Goal: Transaction & Acquisition: Download file/media

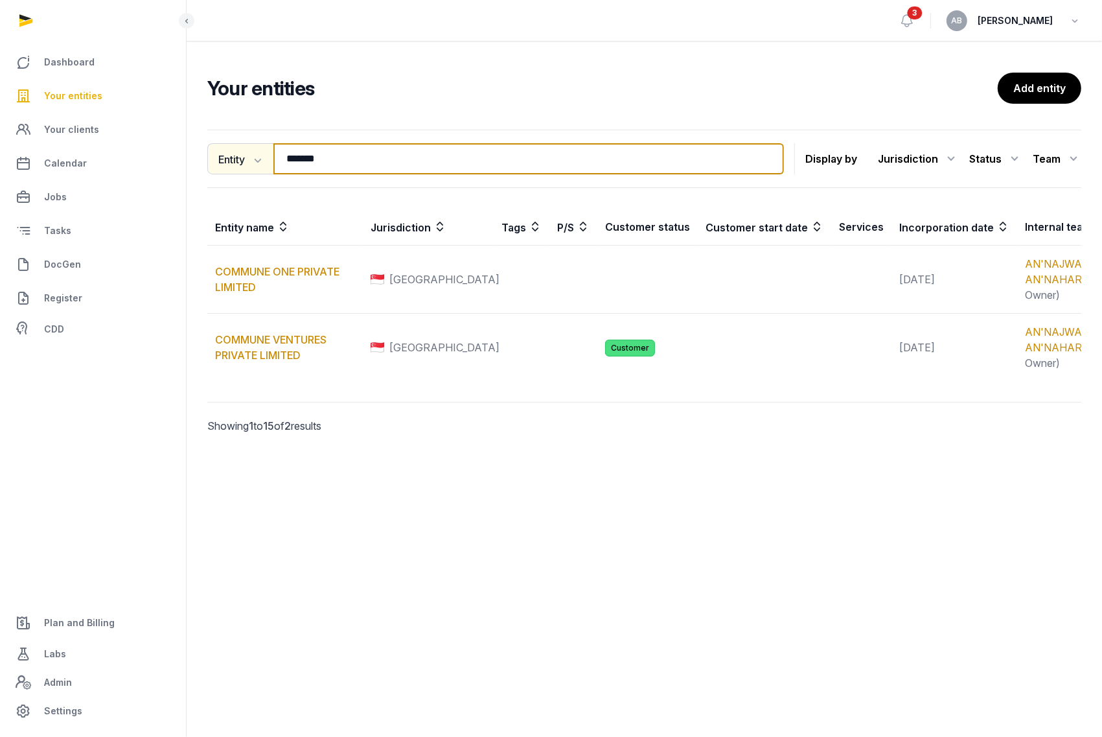
drag, startPoint x: 396, startPoint y: 165, endPoint x: 237, endPoint y: 164, distance: 158.7
click at [237, 164] on div "Entity Entity People Tags Services ******* Search" at bounding box center [495, 158] width 577 height 31
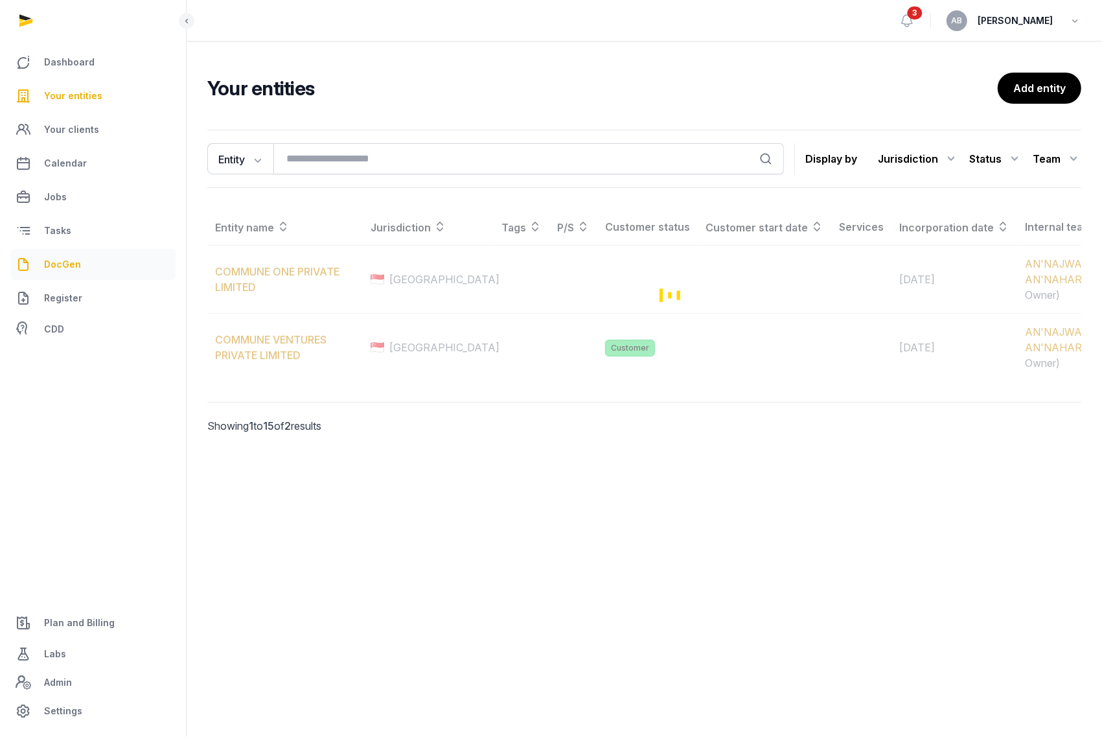
click at [63, 254] on link "DocGen" at bounding box center [92, 264] width 165 height 31
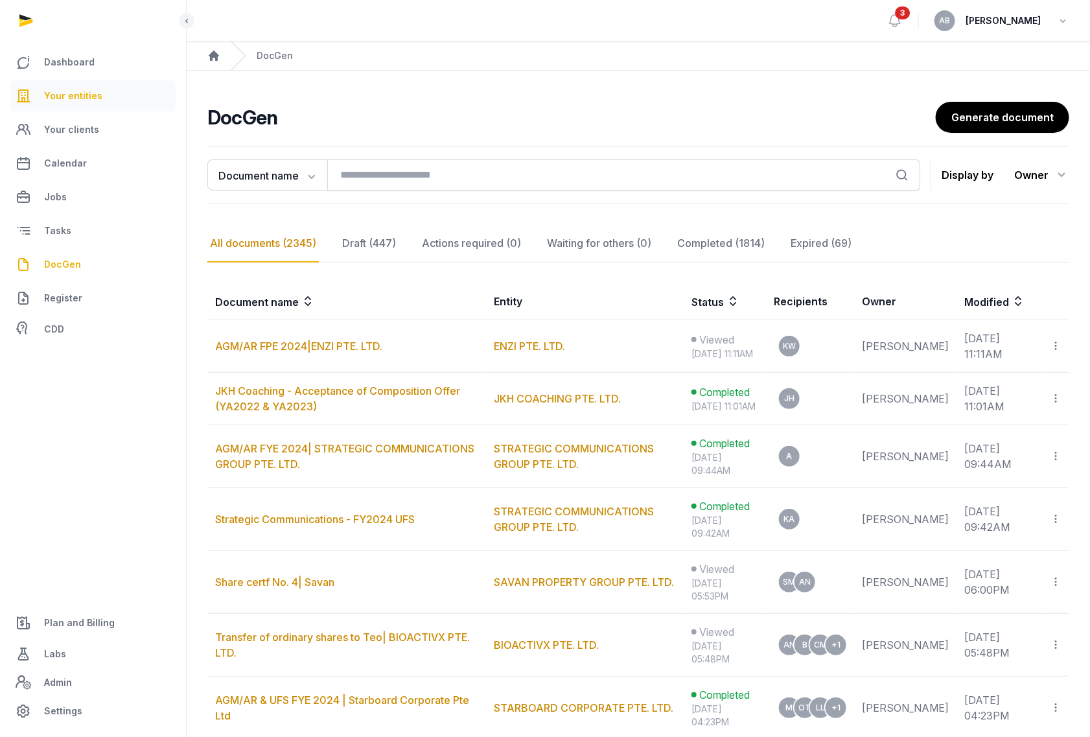
click at [89, 93] on span "Your entities" at bounding box center [73, 96] width 58 height 16
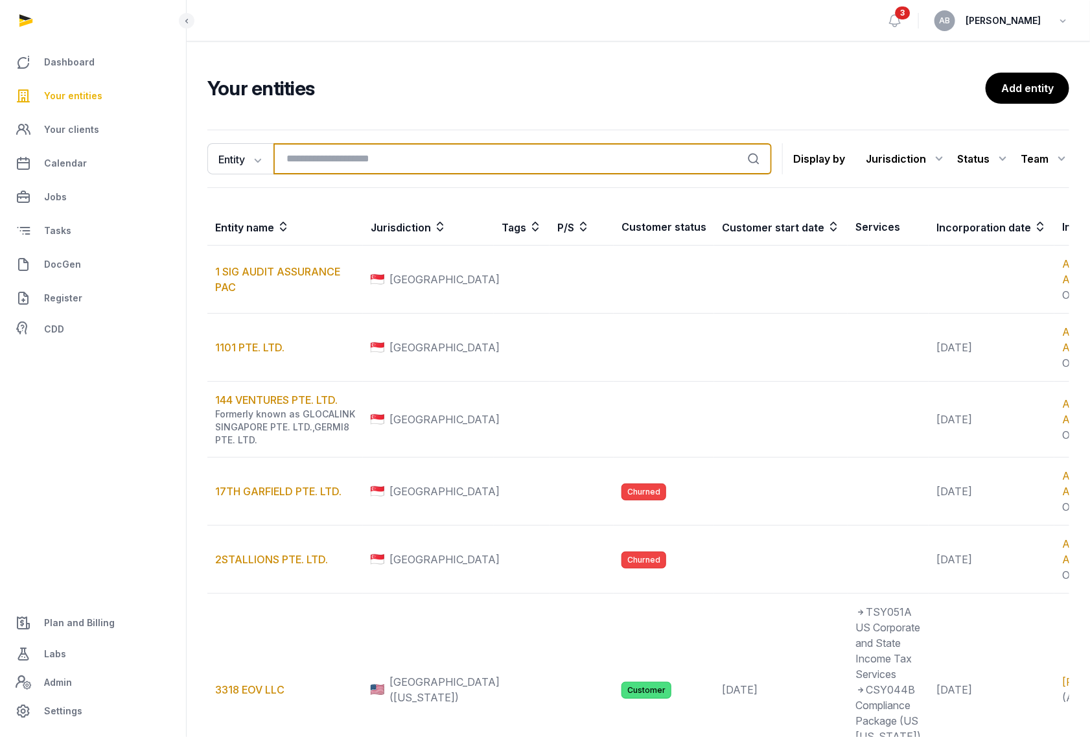
click at [315, 154] on input "search" at bounding box center [522, 158] width 498 height 31
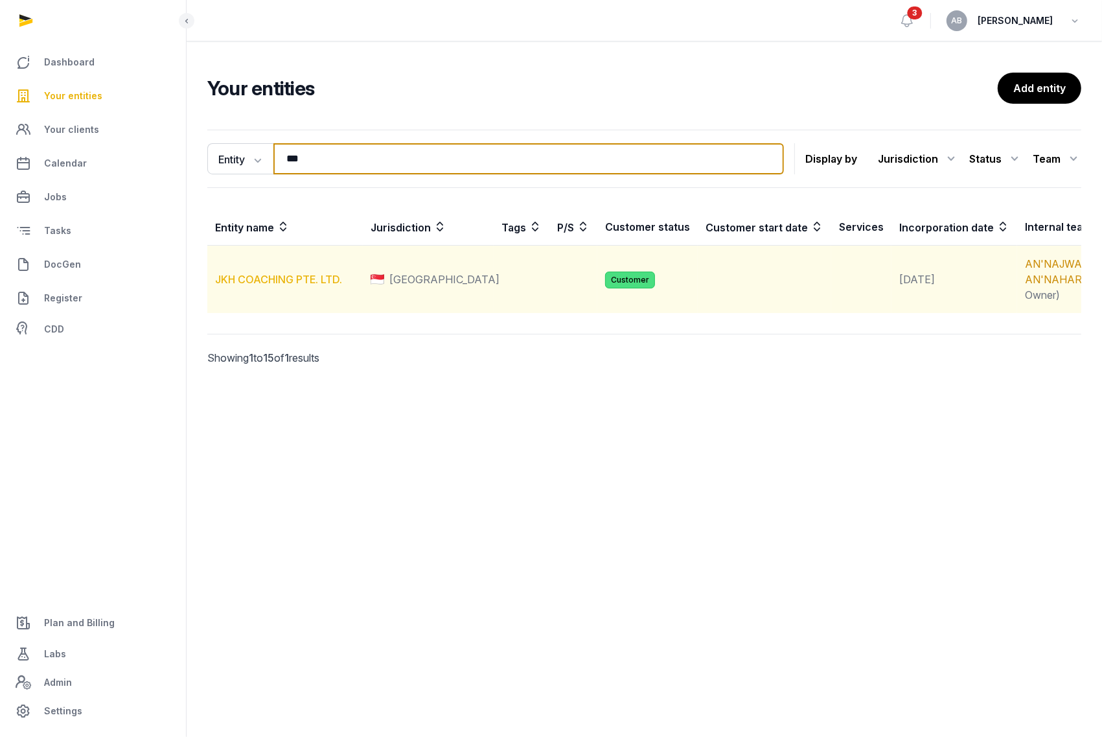
type input "***"
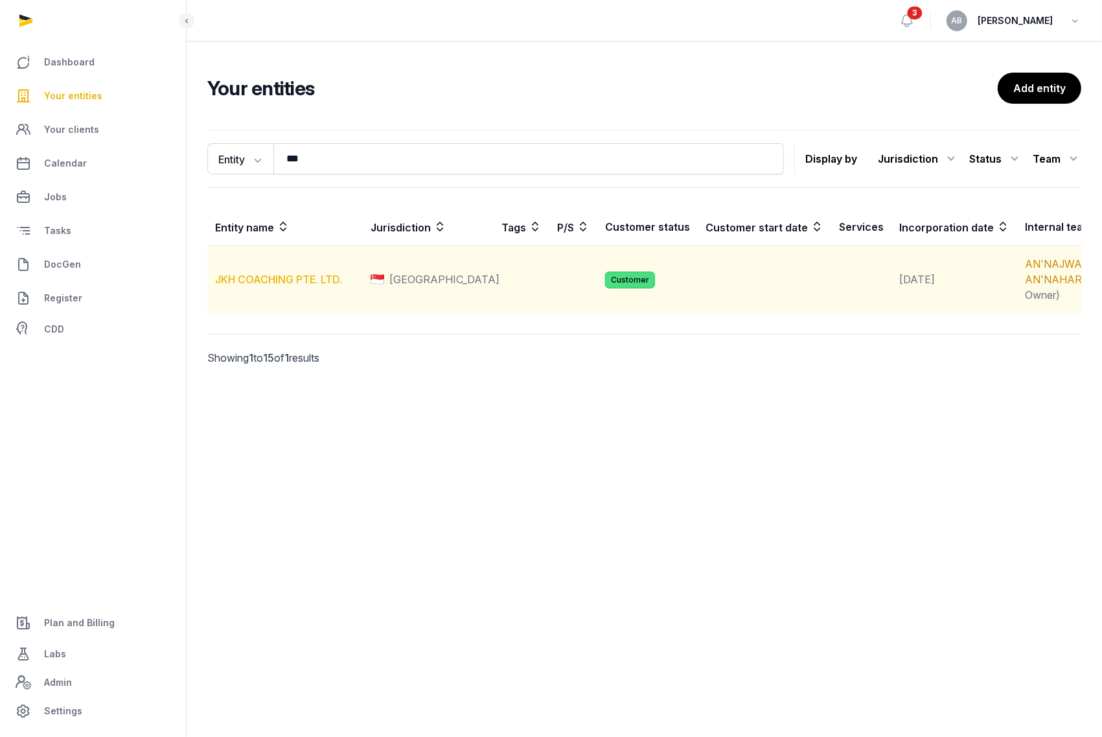
click at [285, 286] on link "JKH COACHING PTE. LTD." at bounding box center [278, 279] width 127 height 13
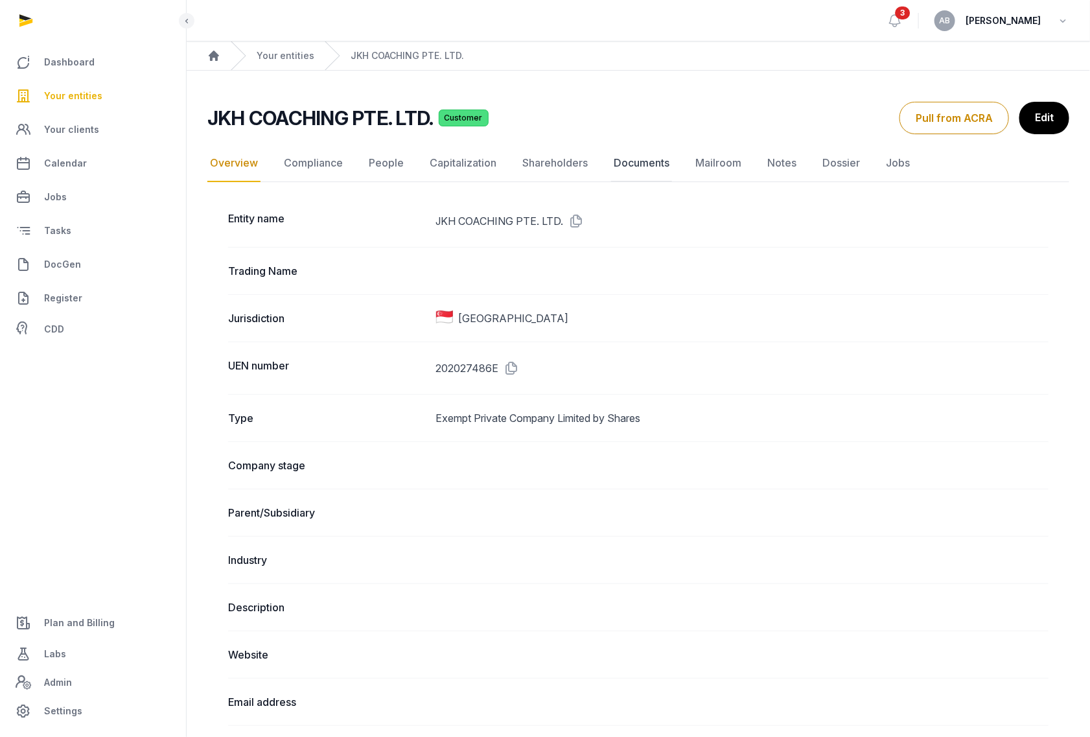
click at [629, 161] on link "Documents" at bounding box center [641, 163] width 61 height 38
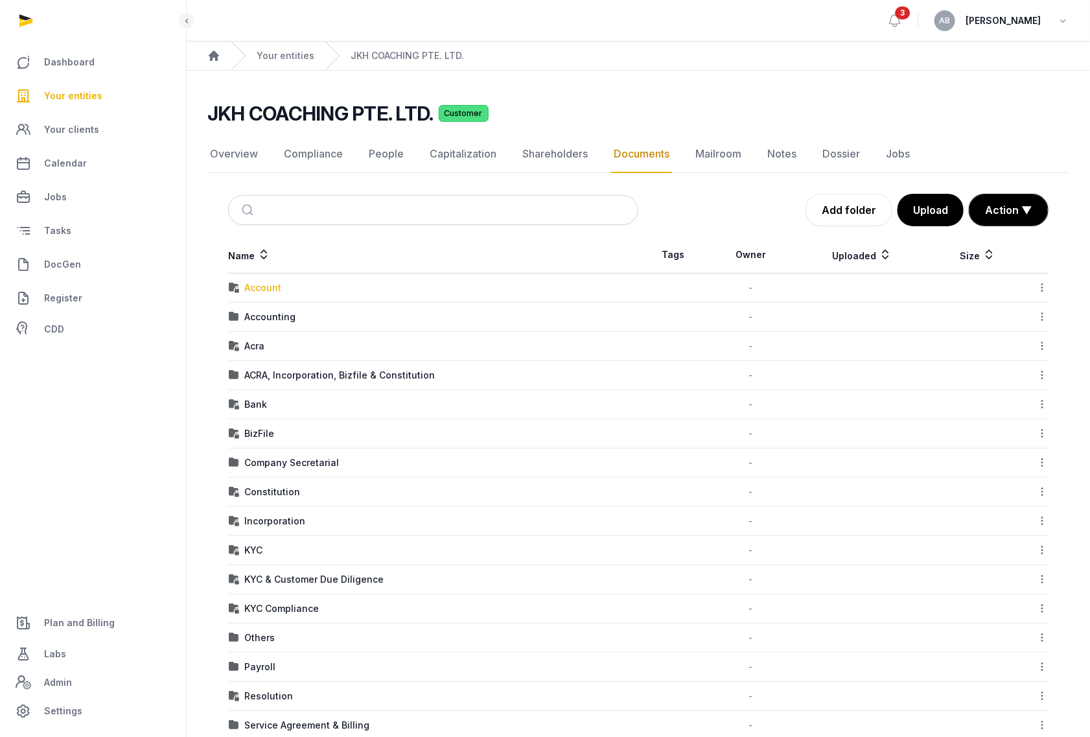
click at [262, 287] on div "Account" at bounding box center [262, 287] width 37 height 13
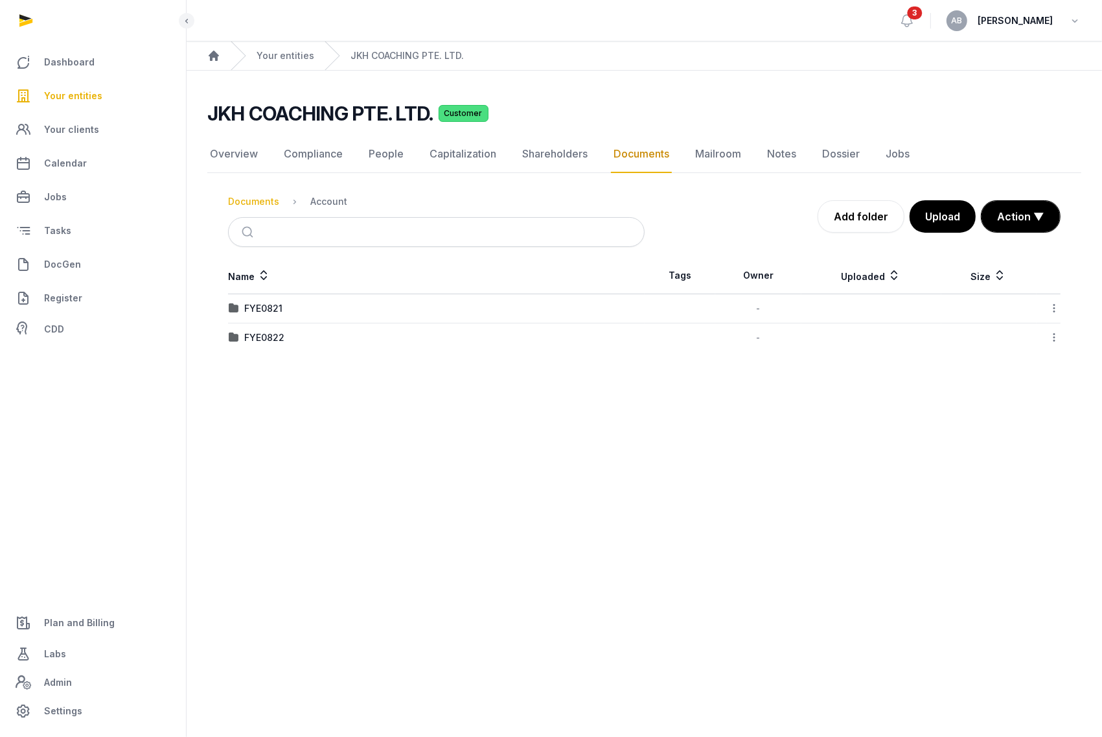
click at [260, 202] on div "Documents" at bounding box center [253, 201] width 51 height 13
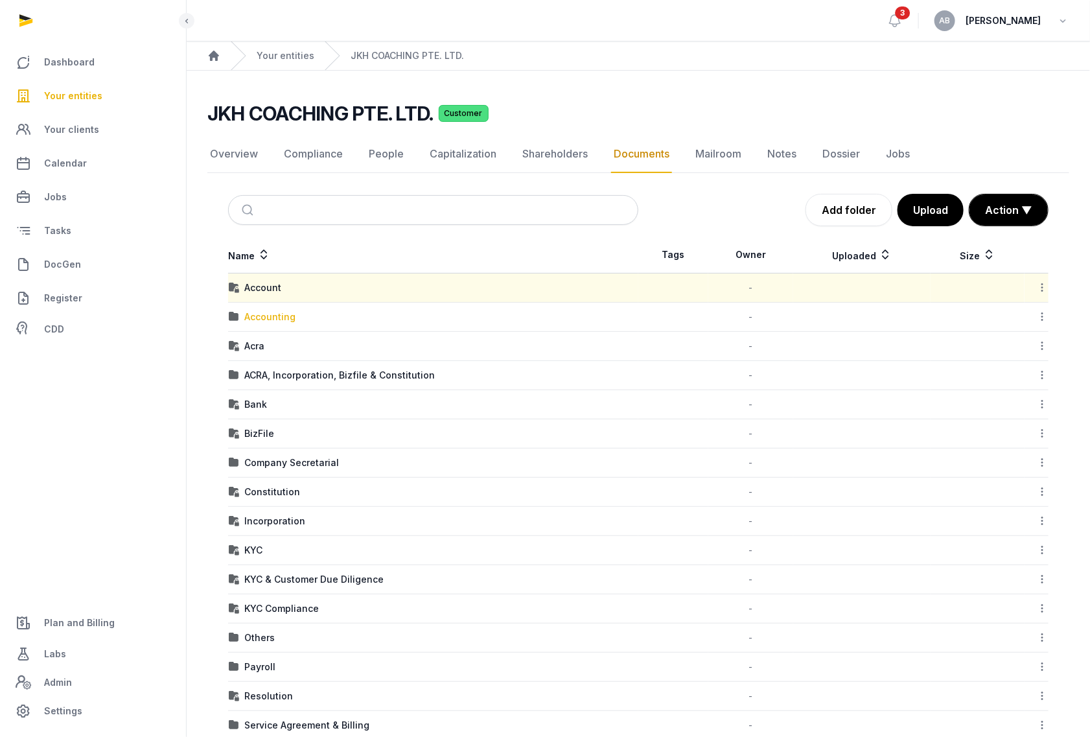
click at [266, 319] on div "Accounting" at bounding box center [269, 316] width 51 height 13
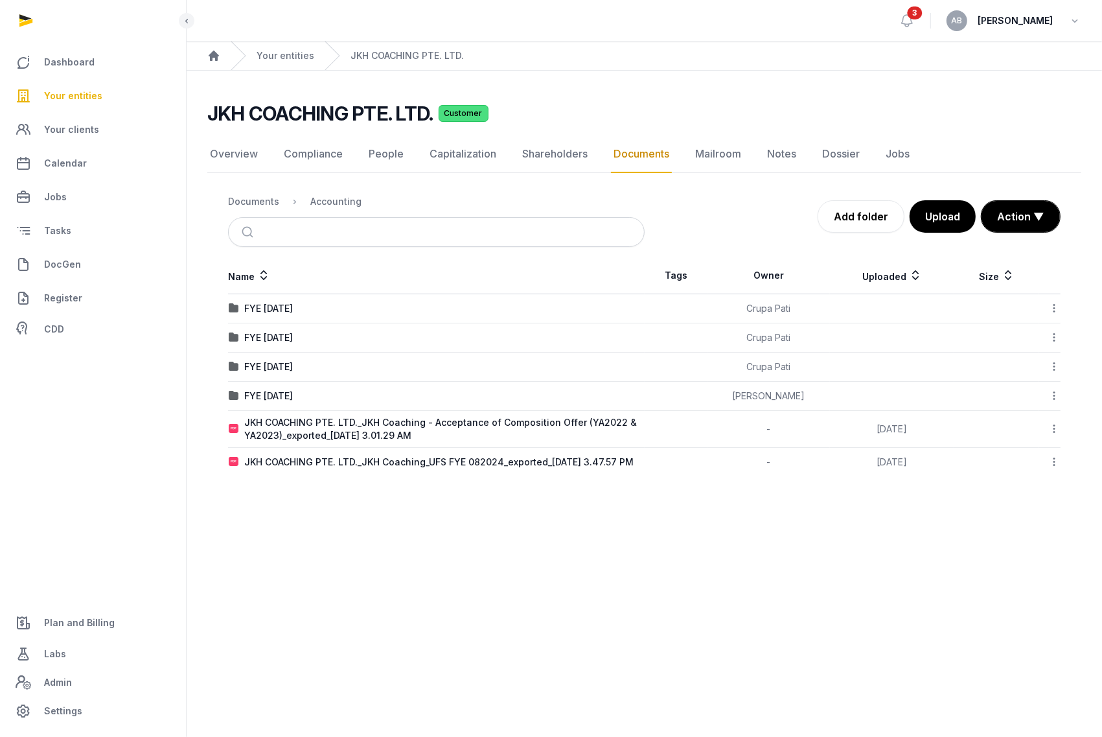
click at [1056, 425] on icon at bounding box center [1054, 429] width 12 height 14
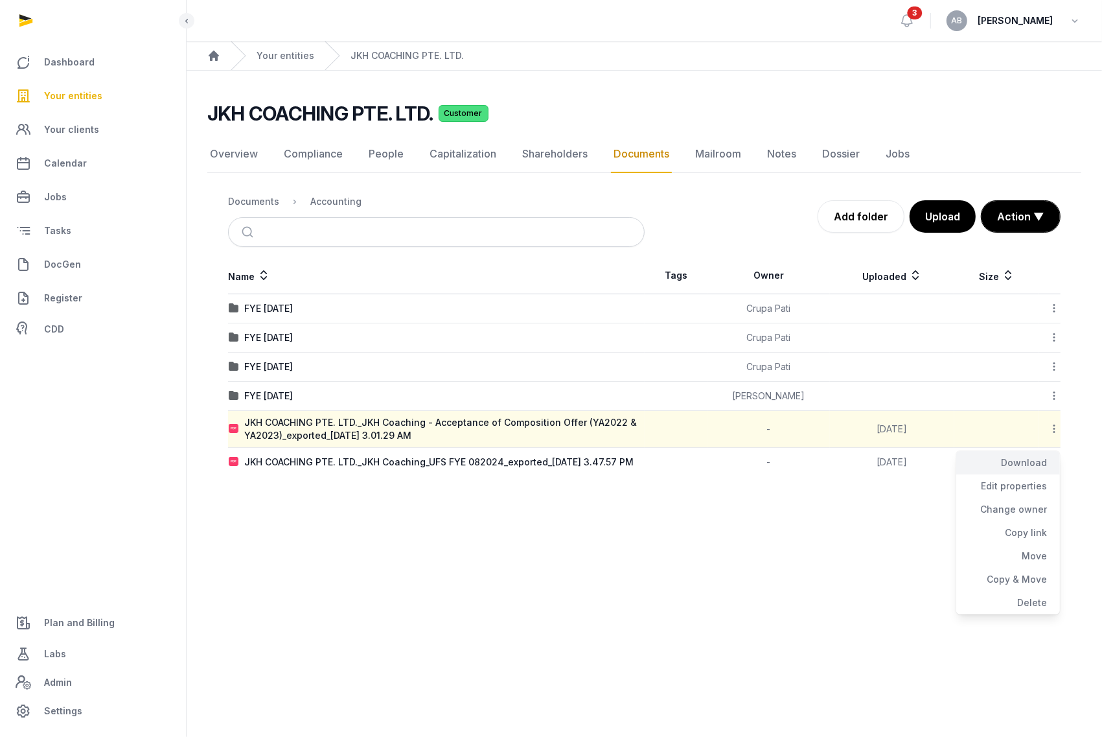
click at [1021, 461] on div "Download" at bounding box center [1008, 462] width 104 height 23
